Goal: Task Accomplishment & Management: Manage account settings

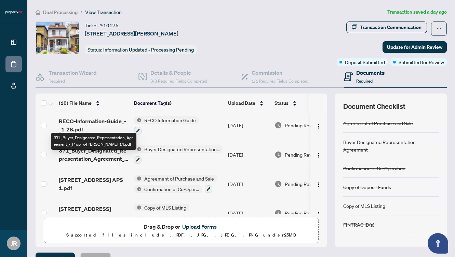
scroll to position [153, 0]
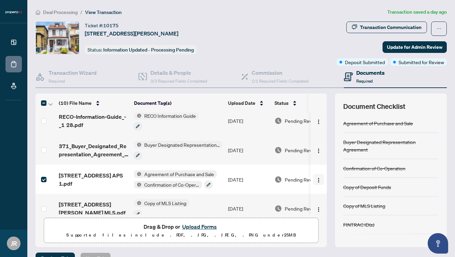
click at [317, 178] on img "button" at bounding box center [318, 180] width 5 height 5
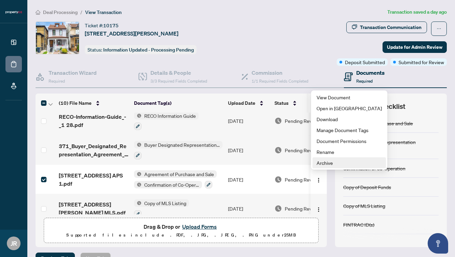
click at [325, 164] on span "Archive" at bounding box center [348, 163] width 65 height 8
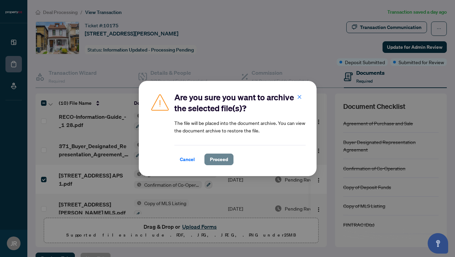
click at [219, 160] on span "Proceed" at bounding box center [219, 159] width 18 height 11
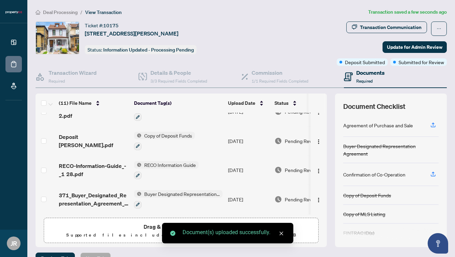
scroll to position [0, 0]
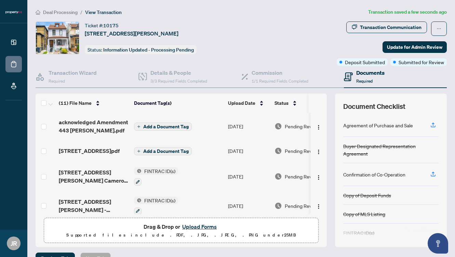
click at [157, 127] on span "Add a Document Tag" at bounding box center [165, 126] width 45 height 5
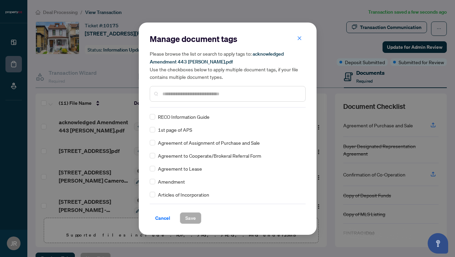
scroll to position [124, 0]
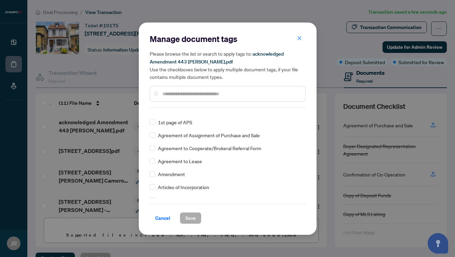
click at [163, 174] on span "Amendment" at bounding box center [171, 174] width 27 height 8
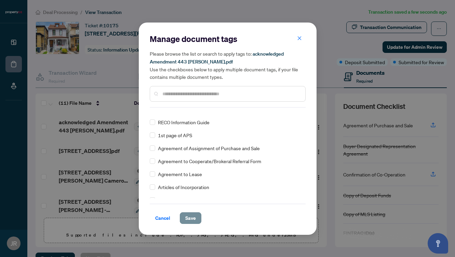
scroll to position [0, 0]
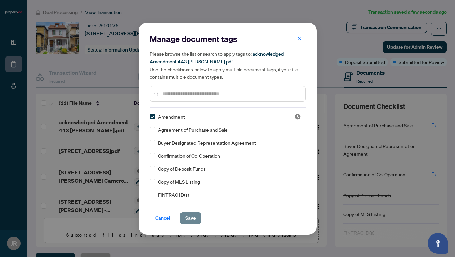
click at [193, 218] on span "Save" at bounding box center [190, 218] width 11 height 11
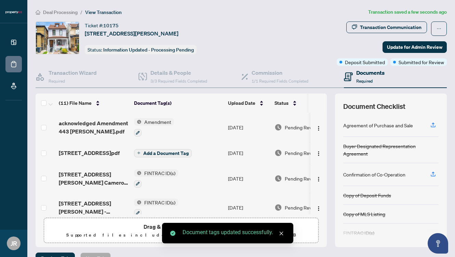
scroll to position [85, 0]
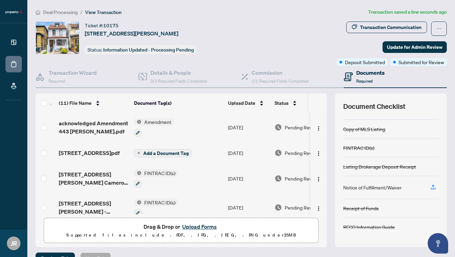
click at [157, 156] on span "Add a Document Tag" at bounding box center [165, 153] width 45 height 5
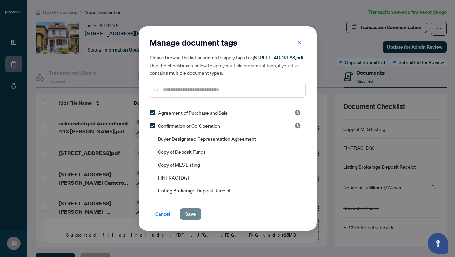
click at [187, 217] on span "Save" at bounding box center [190, 214] width 11 height 11
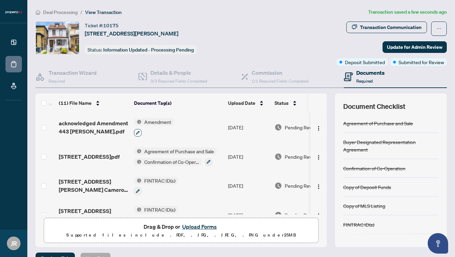
click at [136, 132] on icon "button" at bounding box center [138, 133] width 4 height 4
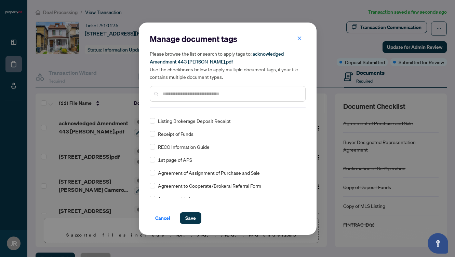
scroll to position [9, 0]
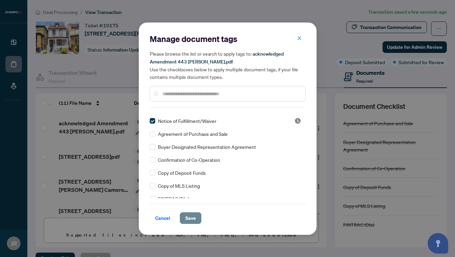
click at [191, 218] on span "Save" at bounding box center [190, 218] width 11 height 11
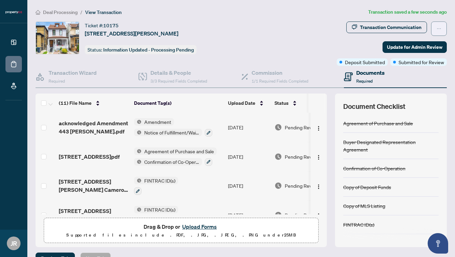
click at [436, 28] on button "button" at bounding box center [439, 29] width 16 height 14
click at [312, 49] on div "Transaction Communication Update for Admin Review Deposit Submitted Submitted f…" at bounding box center [357, 44] width 179 height 44
click at [163, 74] on h4 "Details & People" at bounding box center [178, 73] width 57 height 8
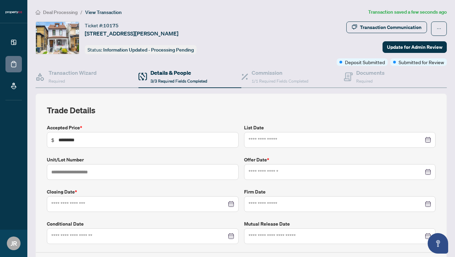
type input "**********"
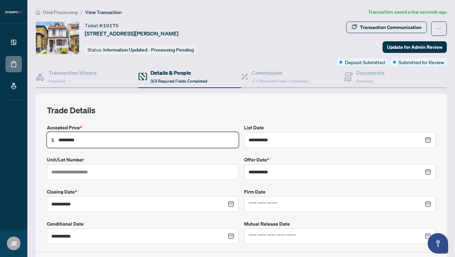
click at [66, 139] on input "*********" at bounding box center [146, 140] width 176 height 8
type input "*********"
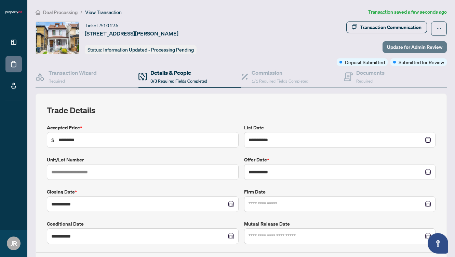
click at [422, 47] on span "Update for Admin Review" at bounding box center [414, 47] width 55 height 11
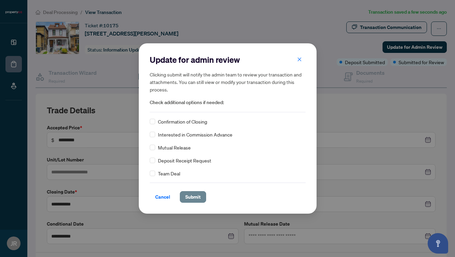
click at [191, 198] on span "Submit" at bounding box center [192, 197] width 15 height 11
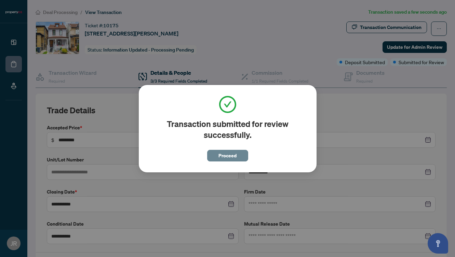
click at [227, 157] on span "Proceed" at bounding box center [227, 155] width 18 height 11
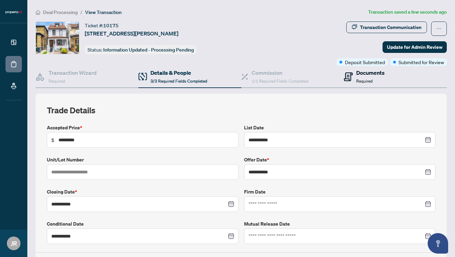
click at [364, 82] on span "Required" at bounding box center [364, 81] width 16 height 5
